Goal: Information Seeking & Learning: Find specific fact

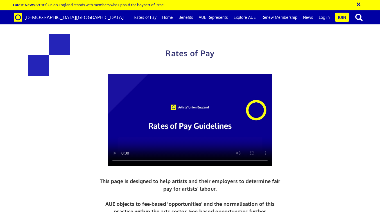
scroll to position [195, 0]
drag, startPoint x: 115, startPoint y: 71, endPoint x: 299, endPoint y: 71, distance: 183.4
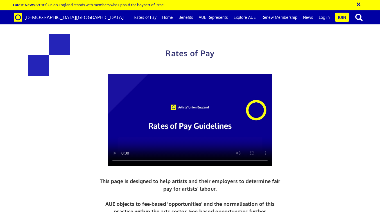
drag, startPoint x: 223, startPoint y: 80, endPoint x: 274, endPoint y: 79, distance: 50.6
